Goal: Task Accomplishment & Management: Use online tool/utility

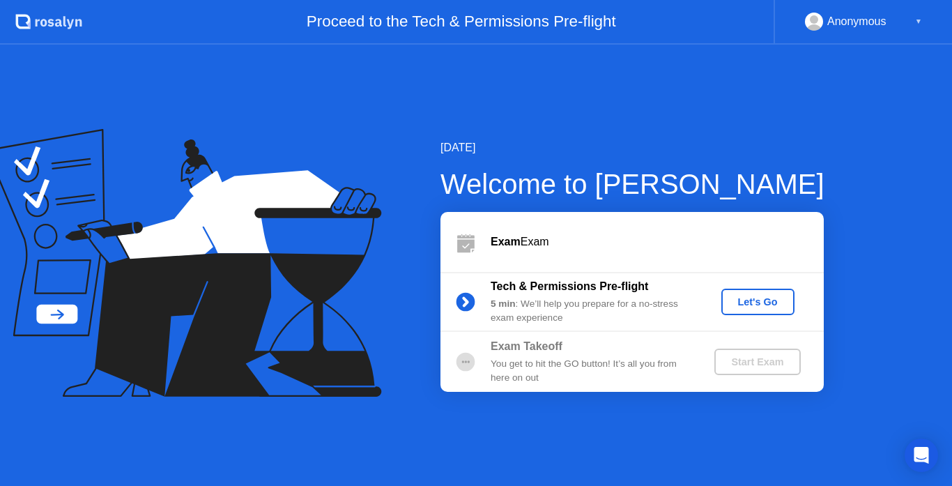
click at [759, 298] on div "Let's Go" at bounding box center [758, 301] width 62 height 11
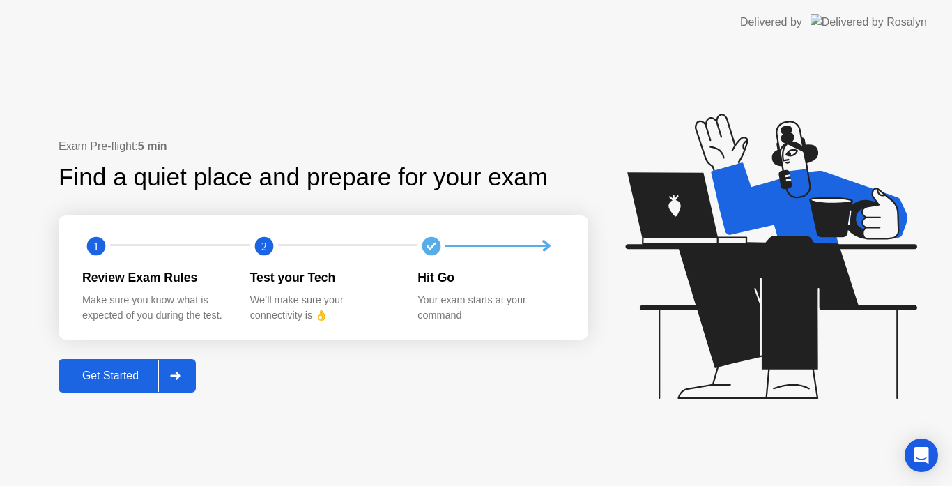
click at [117, 371] on div "Get Started" at bounding box center [110, 375] width 95 height 13
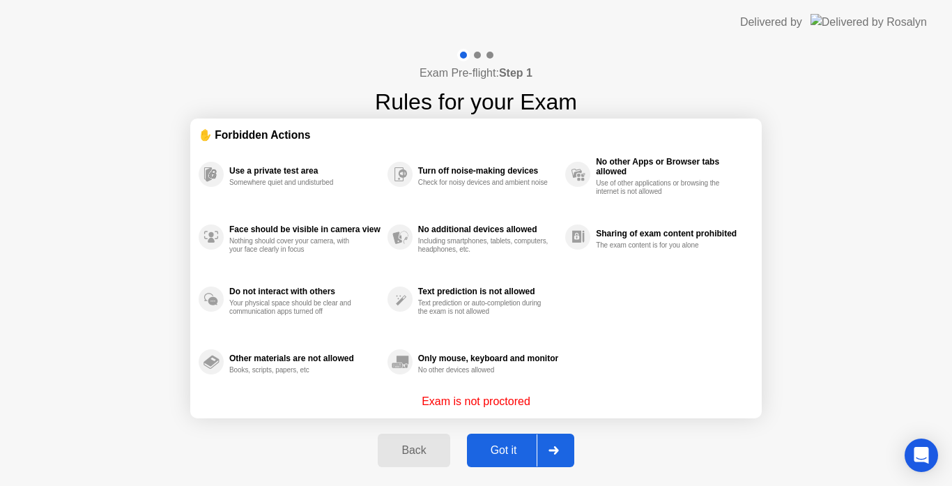
click at [501, 463] on button "Got it" at bounding box center [520, 449] width 107 height 33
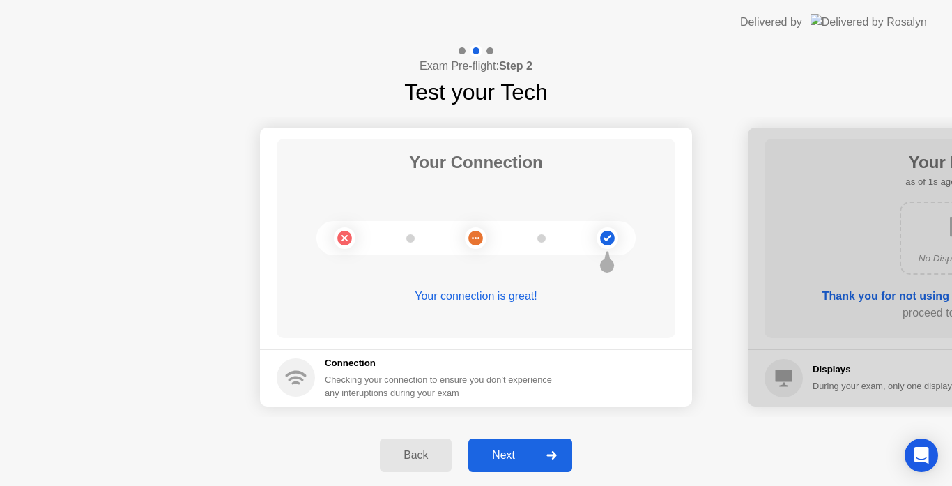
click at [557, 450] on div at bounding box center [550, 455] width 33 height 32
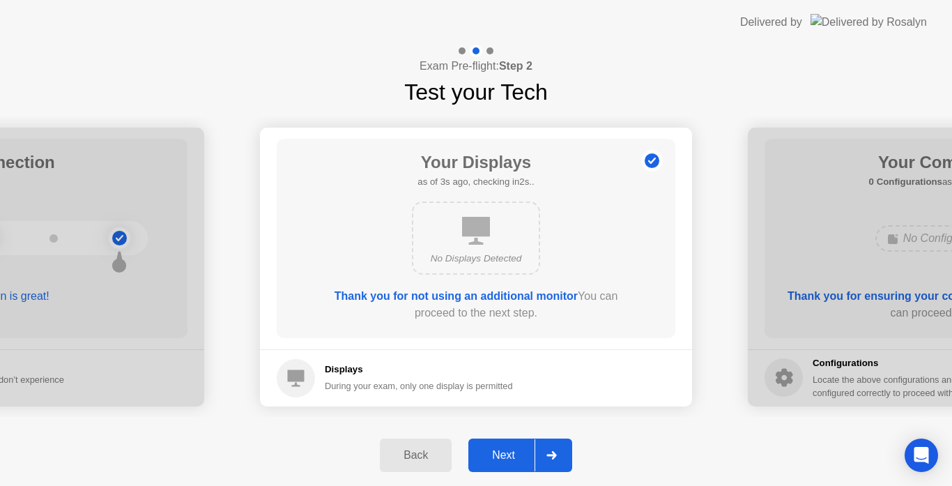
click at [557, 450] on div at bounding box center [550, 455] width 33 height 32
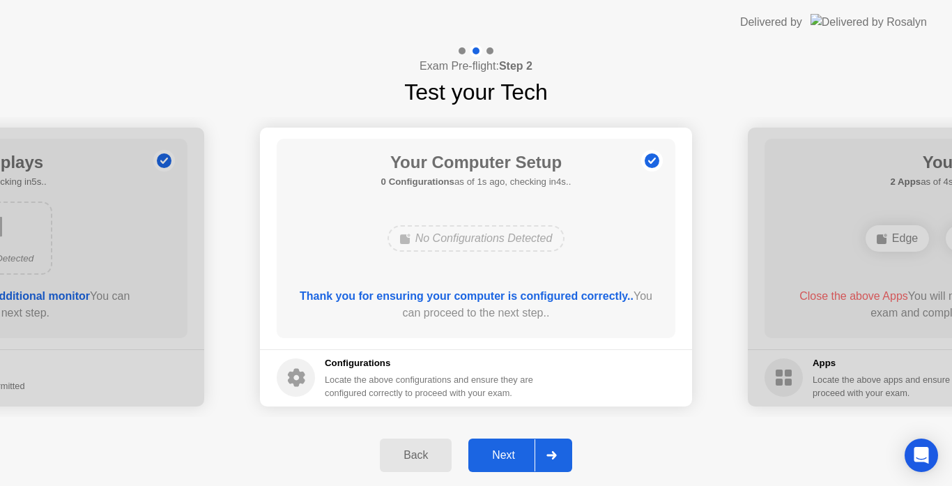
click at [557, 450] on div at bounding box center [550, 455] width 33 height 32
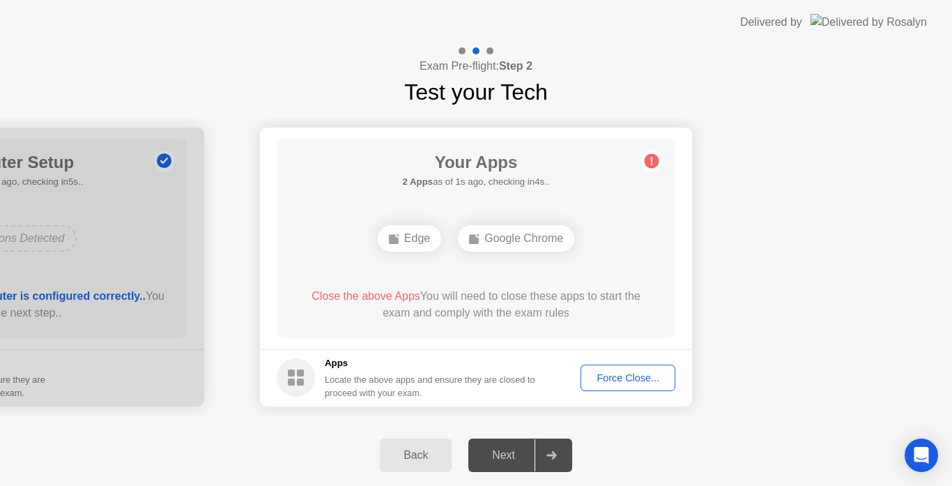
click at [617, 382] on div "Force Close..." at bounding box center [627, 377] width 85 height 11
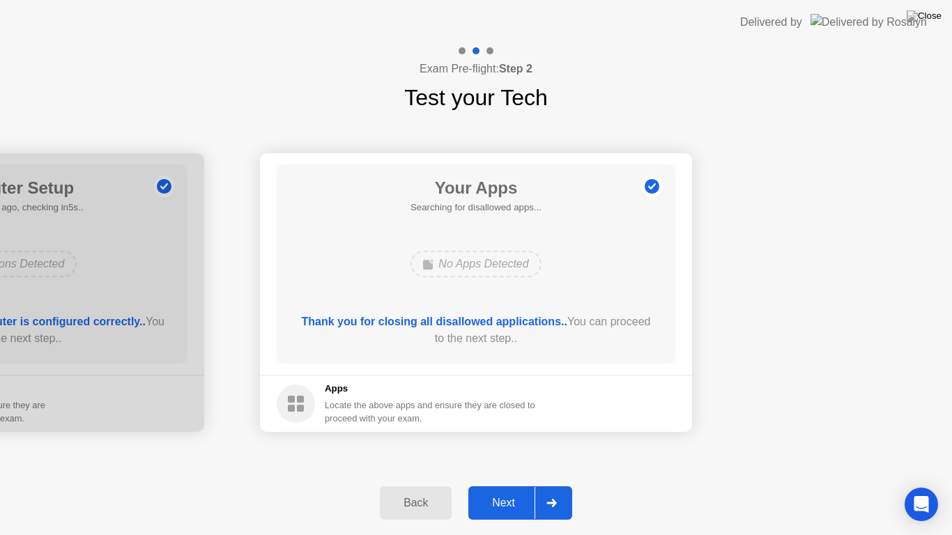
click at [501, 485] on button "Next" at bounding box center [520, 502] width 104 height 33
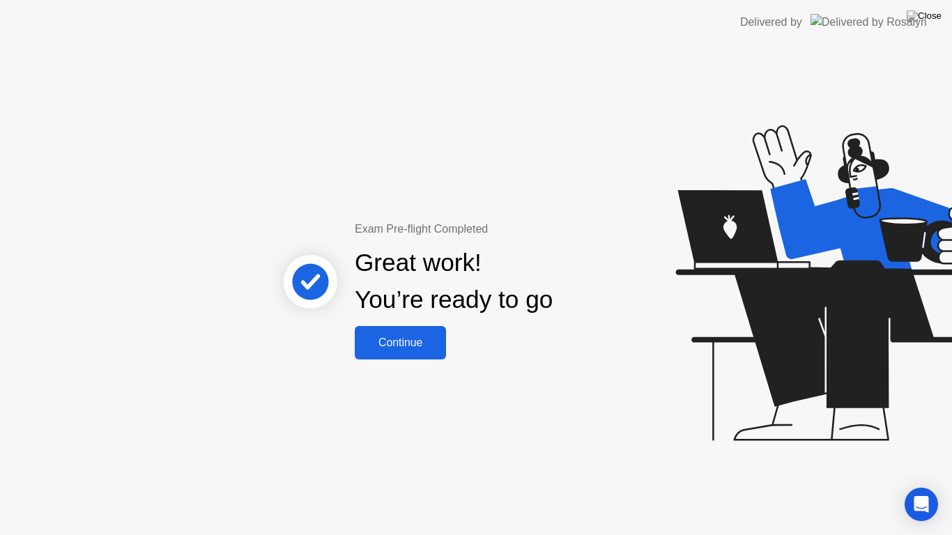
click at [416, 344] on div "Continue" at bounding box center [400, 342] width 83 height 13
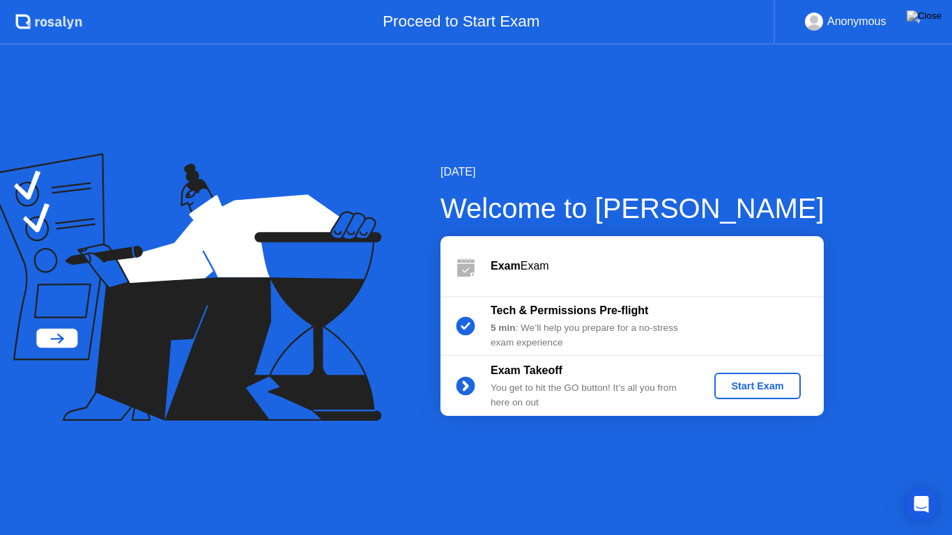
click at [743, 391] on div "Start Exam" at bounding box center [757, 385] width 75 height 11
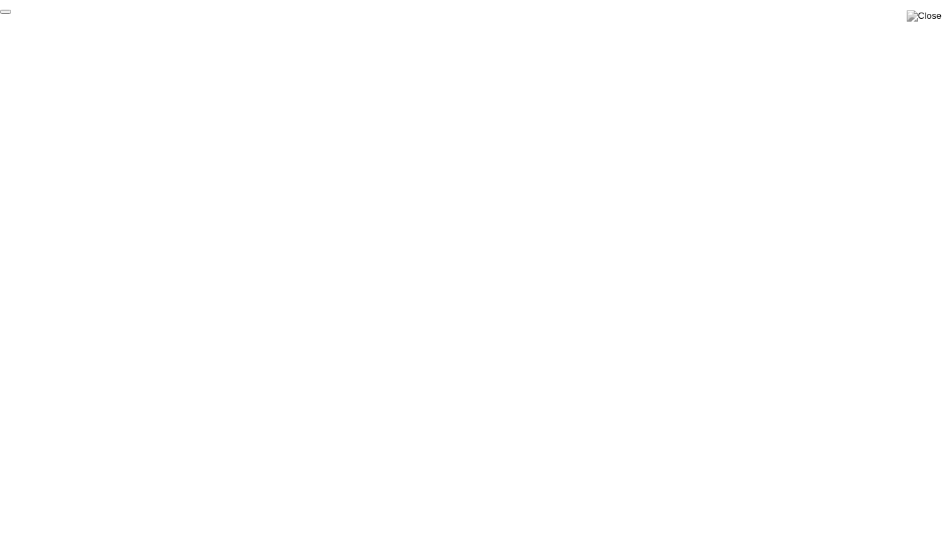
click at [11, 14] on button "End Proctoring Session" at bounding box center [5, 12] width 11 height 4
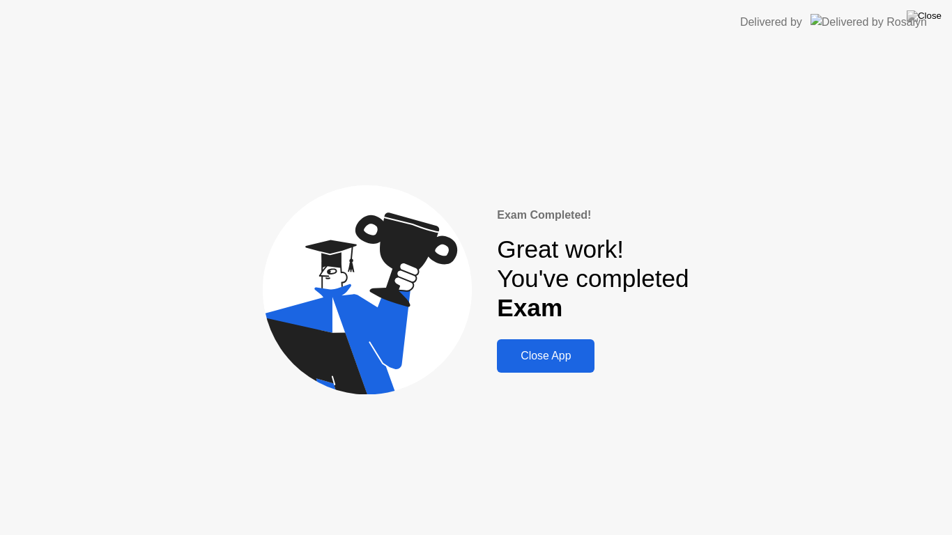
click at [539, 367] on button "Close App" at bounding box center [546, 355] width 98 height 33
